Goal: Task Accomplishment & Management: Use online tool/utility

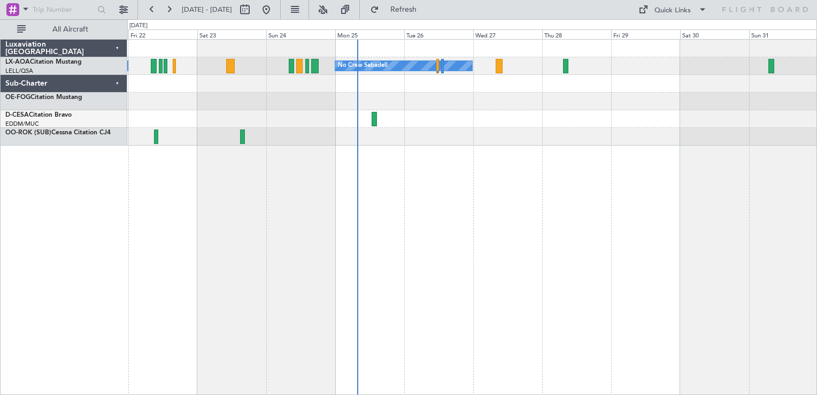
click at [533, 144] on div "No Crew Sabadell No Crew Sabadell" at bounding box center [472, 217] width 690 height 356
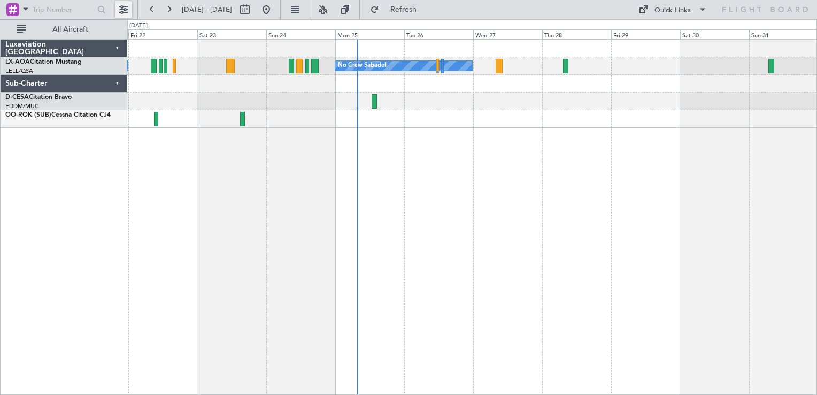
click at [124, 3] on button at bounding box center [123, 9] width 17 height 17
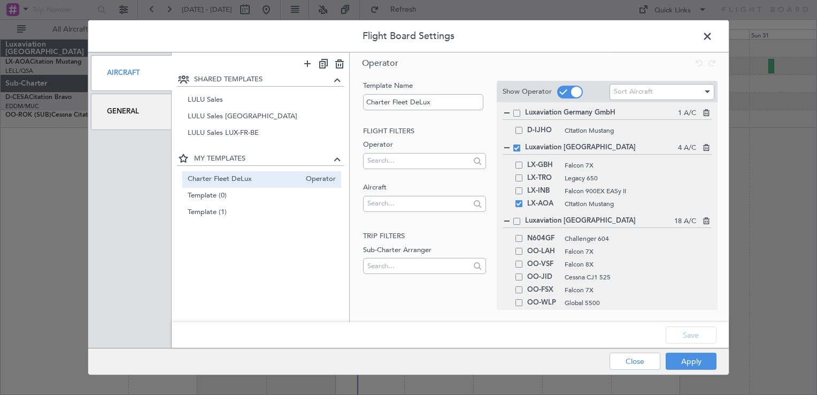
click at [525, 40] on header "Flight Board Settings" at bounding box center [408, 36] width 641 height 32
click at [522, 179] on div "LX-TRO Legacy 650" at bounding box center [607, 178] width 209 height 13
click at [521, 179] on span at bounding box center [518, 177] width 7 height 7
click at [523, 174] on input "checkbox" at bounding box center [523, 174] width 0 height 0
click at [691, 333] on button "Save" at bounding box center [691, 334] width 51 height 17
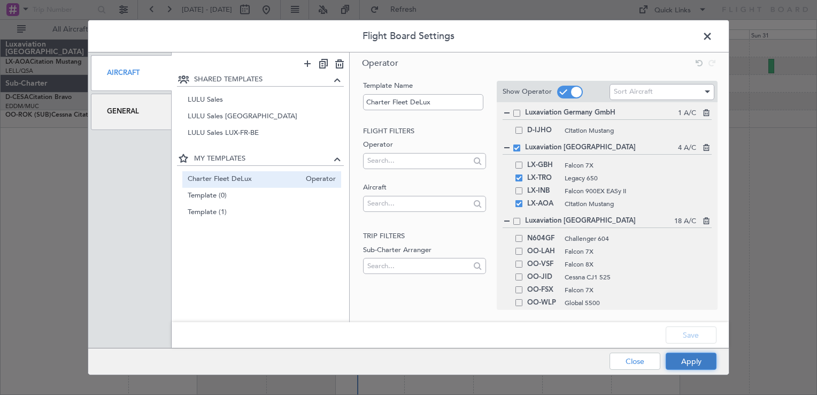
click at [701, 362] on button "Apply" at bounding box center [691, 360] width 51 height 17
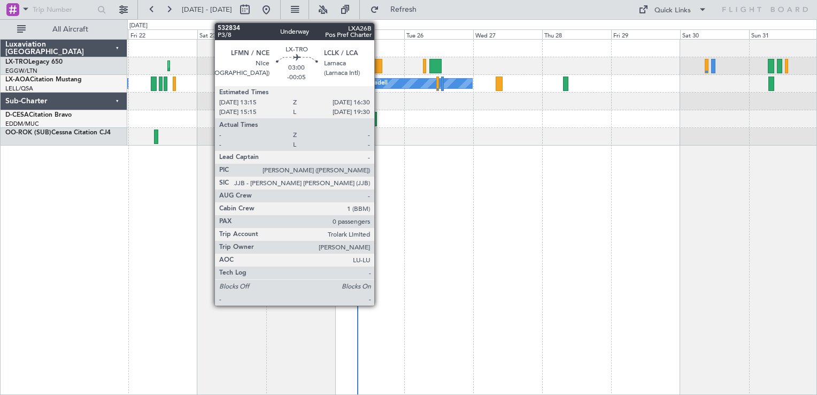
click at [379, 62] on div at bounding box center [378, 66] width 10 height 14
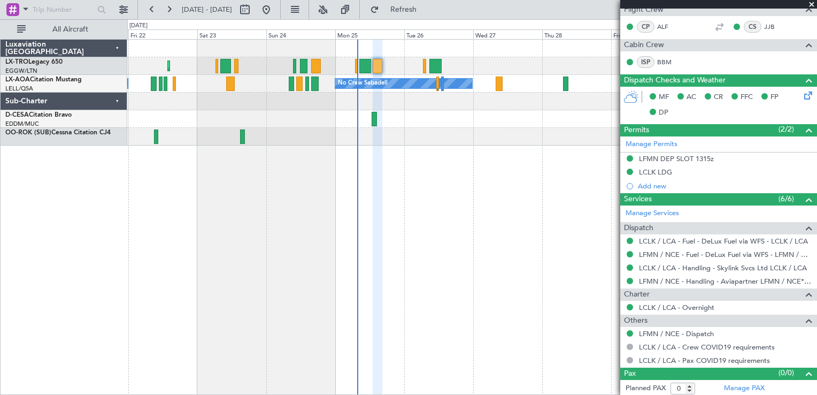
scroll to position [35, 0]
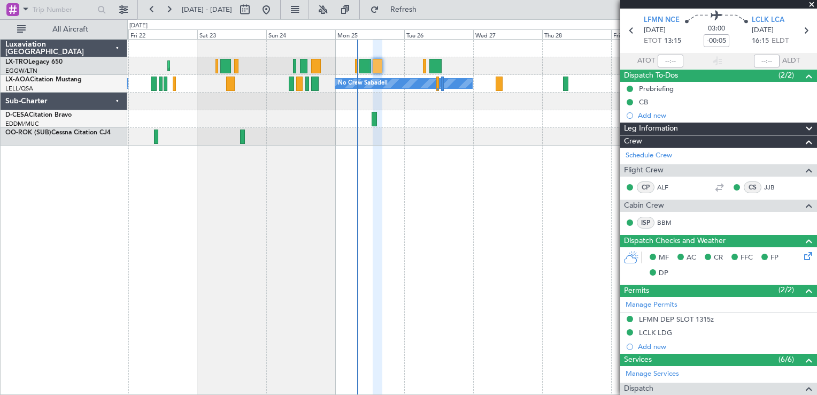
click at [811, 3] on span at bounding box center [811, 5] width 11 height 10
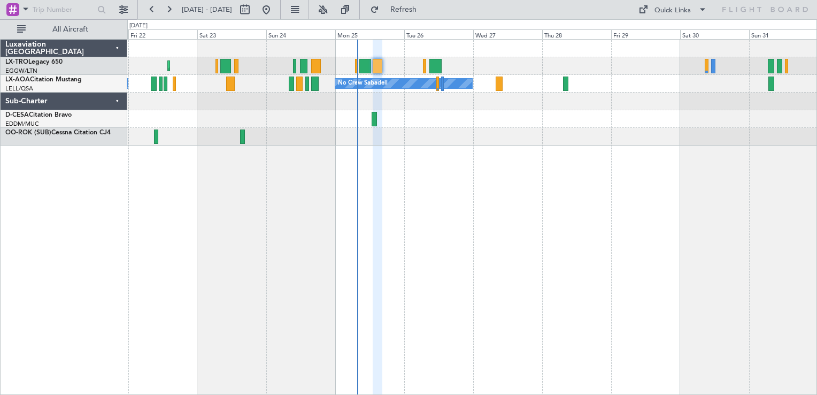
scroll to position [0, 0]
click at [275, 9] on div at bounding box center [255, 9] width 38 height 17
click at [253, 8] on button at bounding box center [244, 9] width 17 height 17
select select "8"
select select "2025"
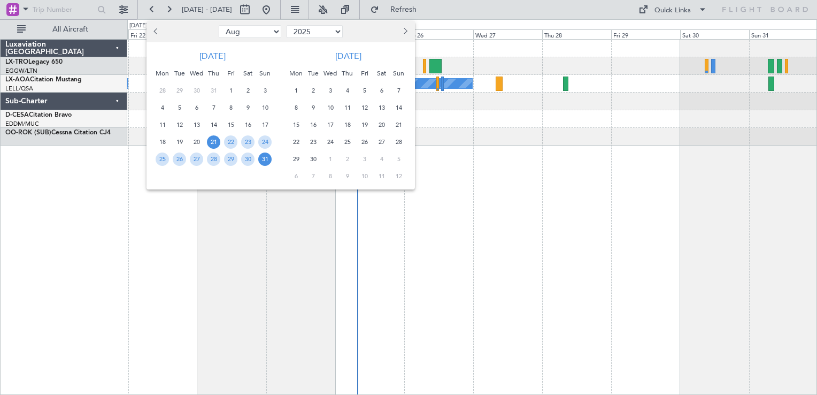
click at [301, 14] on div at bounding box center [408, 197] width 817 height 395
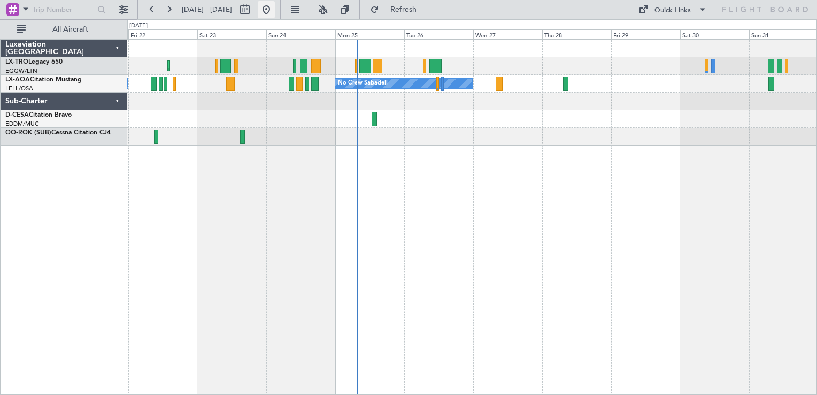
click at [275, 13] on button at bounding box center [266, 9] width 17 height 17
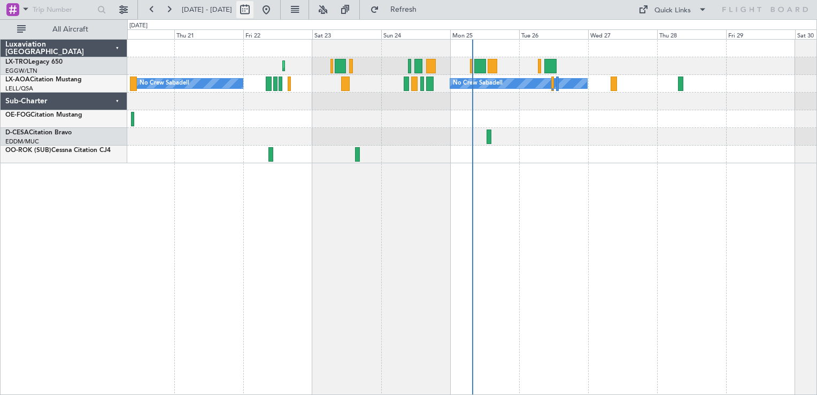
click at [253, 2] on button at bounding box center [244, 9] width 17 height 17
select select "8"
select select "2025"
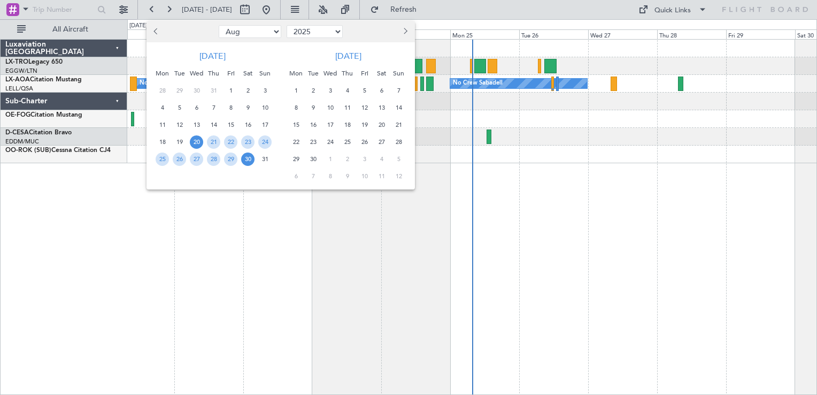
click at [558, 205] on div at bounding box center [408, 197] width 817 height 395
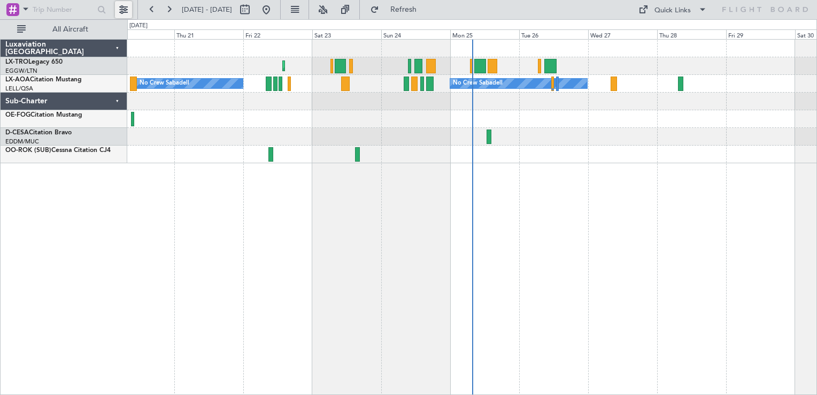
click at [122, 5] on button at bounding box center [123, 9] width 17 height 17
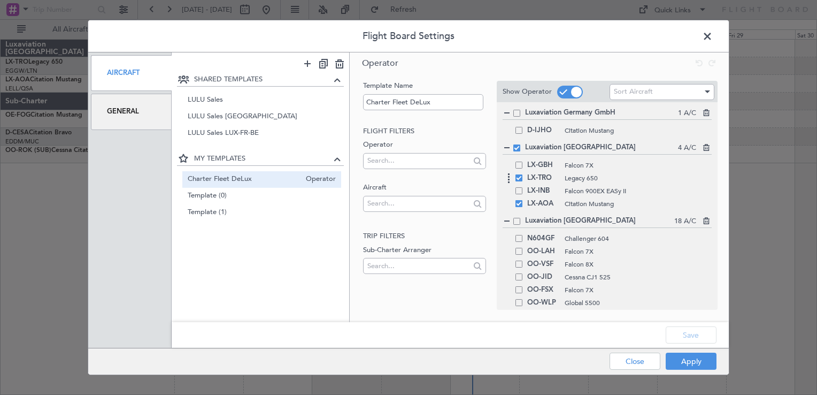
click at [517, 177] on span at bounding box center [518, 177] width 7 height 7
click at [523, 174] on input "checkbox" at bounding box center [523, 174] width 0 height 0
click at [674, 326] on button "Save" at bounding box center [691, 334] width 51 height 17
click at [689, 357] on button "Apply" at bounding box center [691, 360] width 51 height 17
